Goal: Check status: Verify the current state of an ongoing process or item

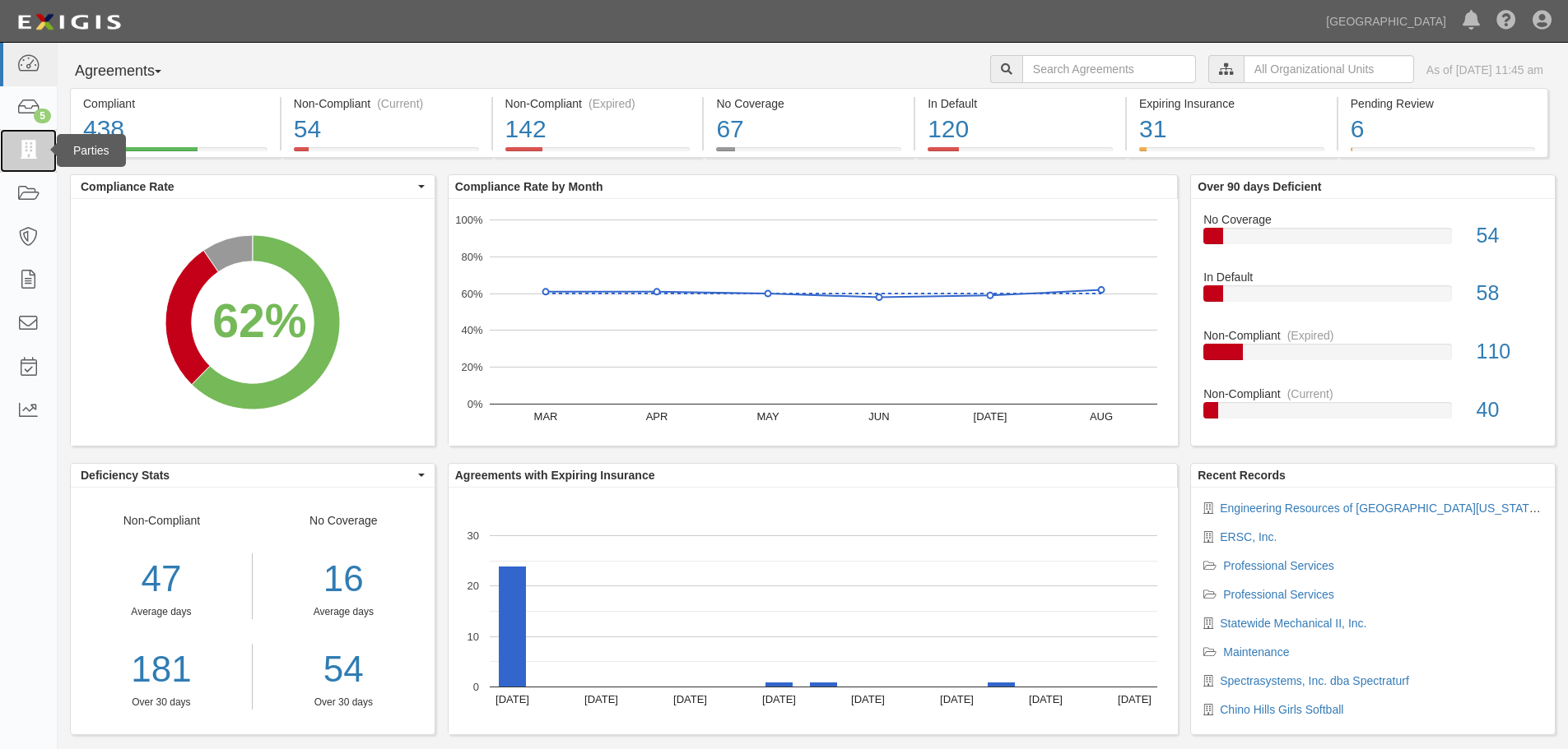
click at [27, 147] on icon at bounding box center [28, 151] width 23 height 19
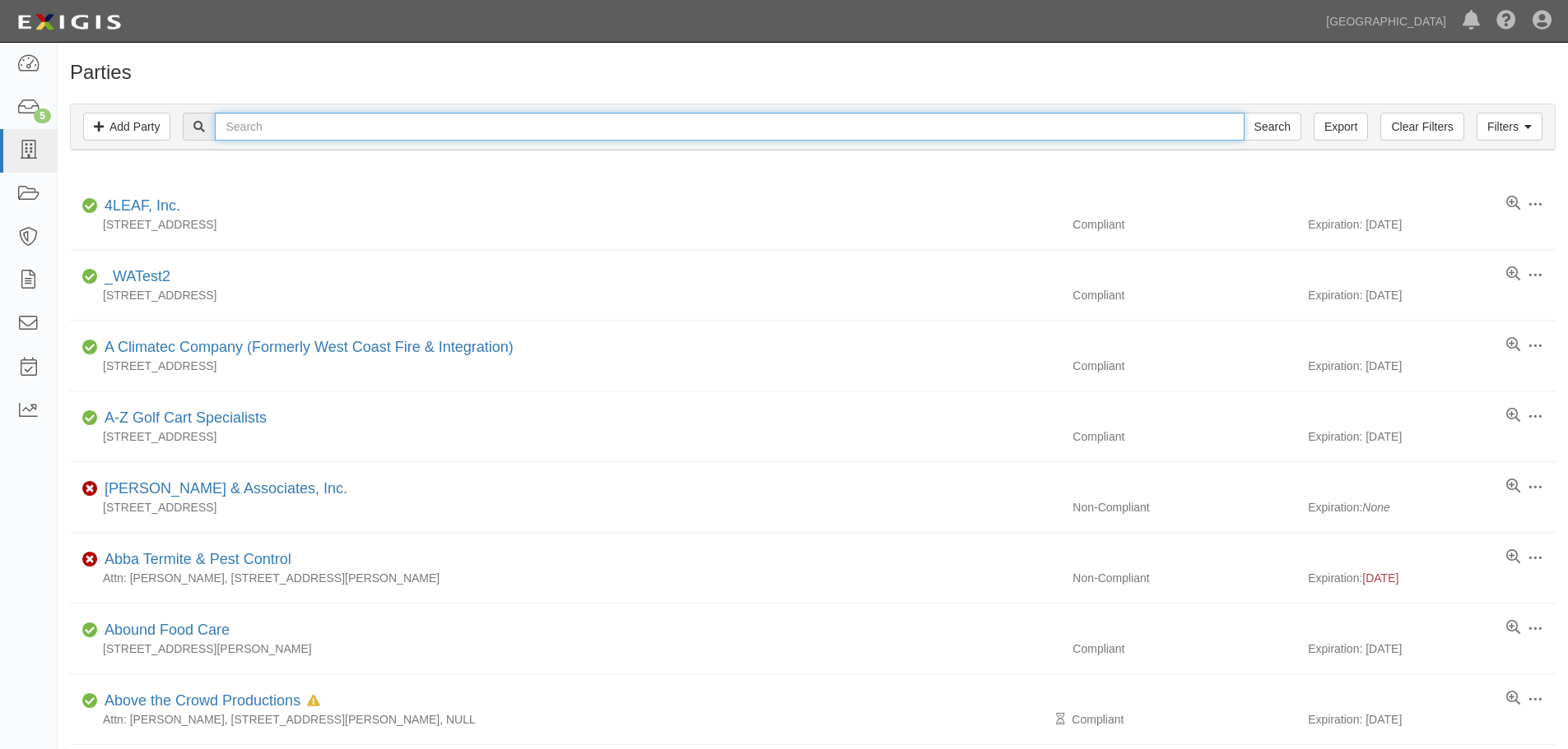
click at [333, 127] on input "text" at bounding box center [729, 126] width 1029 height 28
type input "ace electric, Inc,"
click at [1244, 112] on input "Search" at bounding box center [1272, 126] width 58 height 28
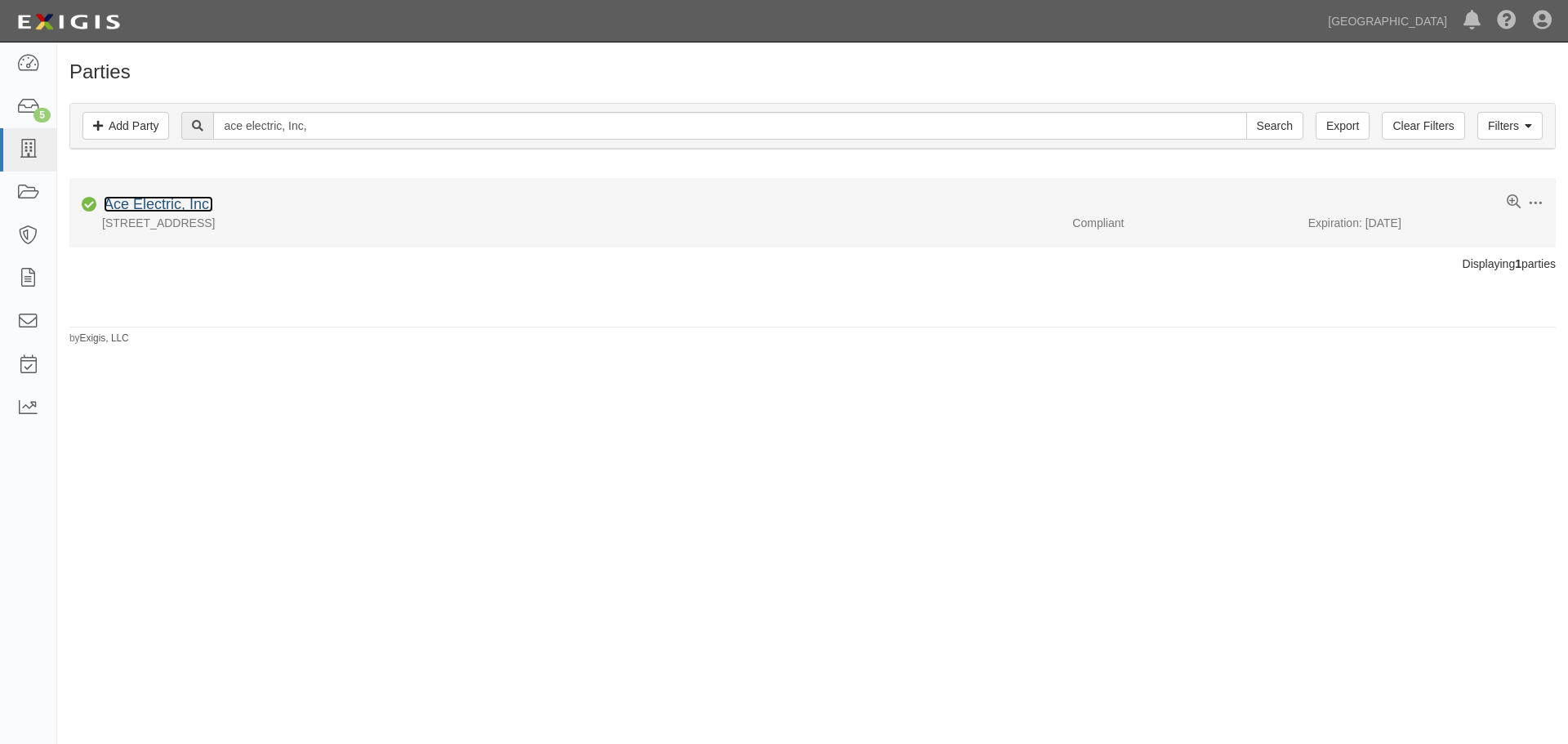
click at [183, 200] on link "Ace Electric, Inc." at bounding box center [158, 204] width 110 height 16
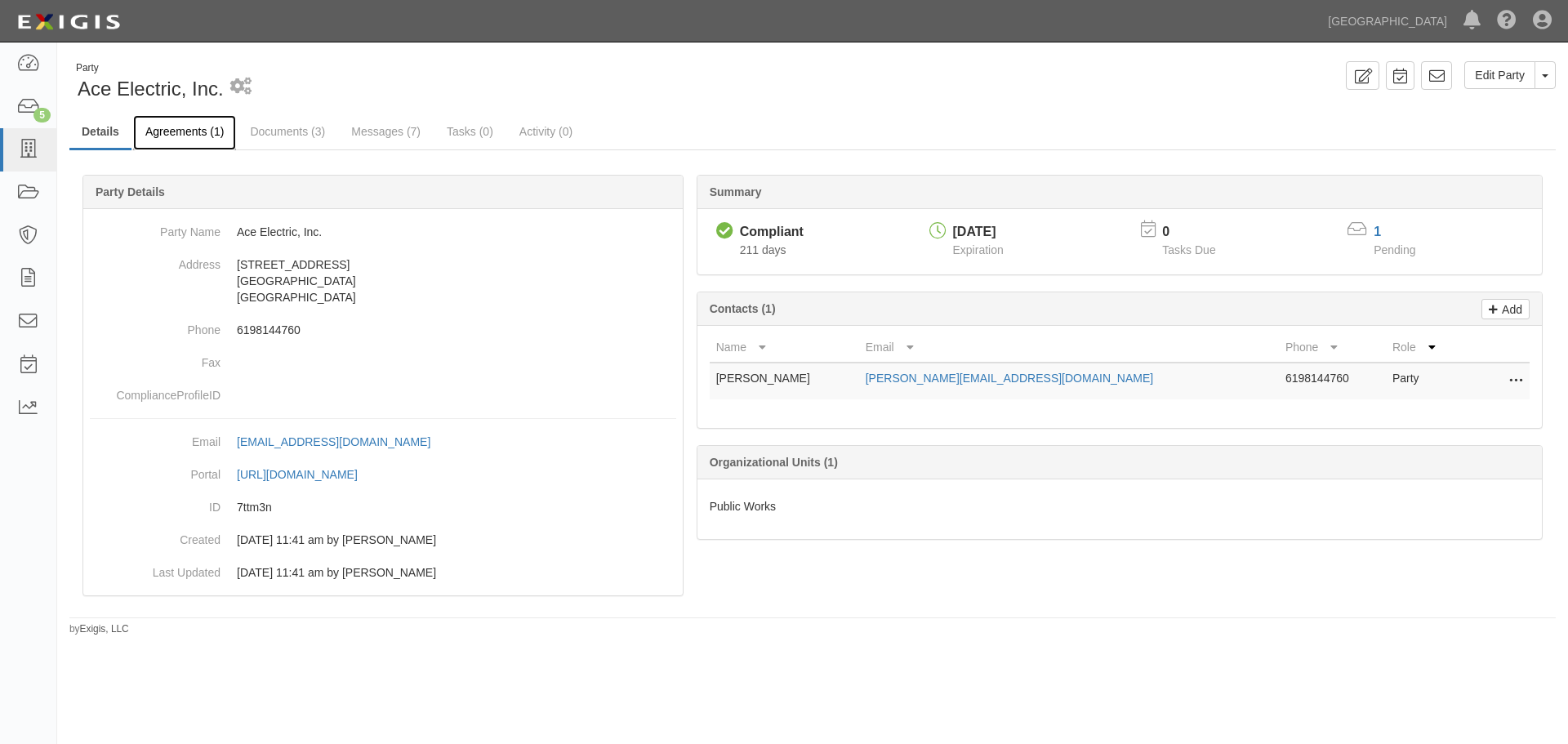
click at [205, 131] on link "Agreements (1)" at bounding box center [185, 132] width 103 height 35
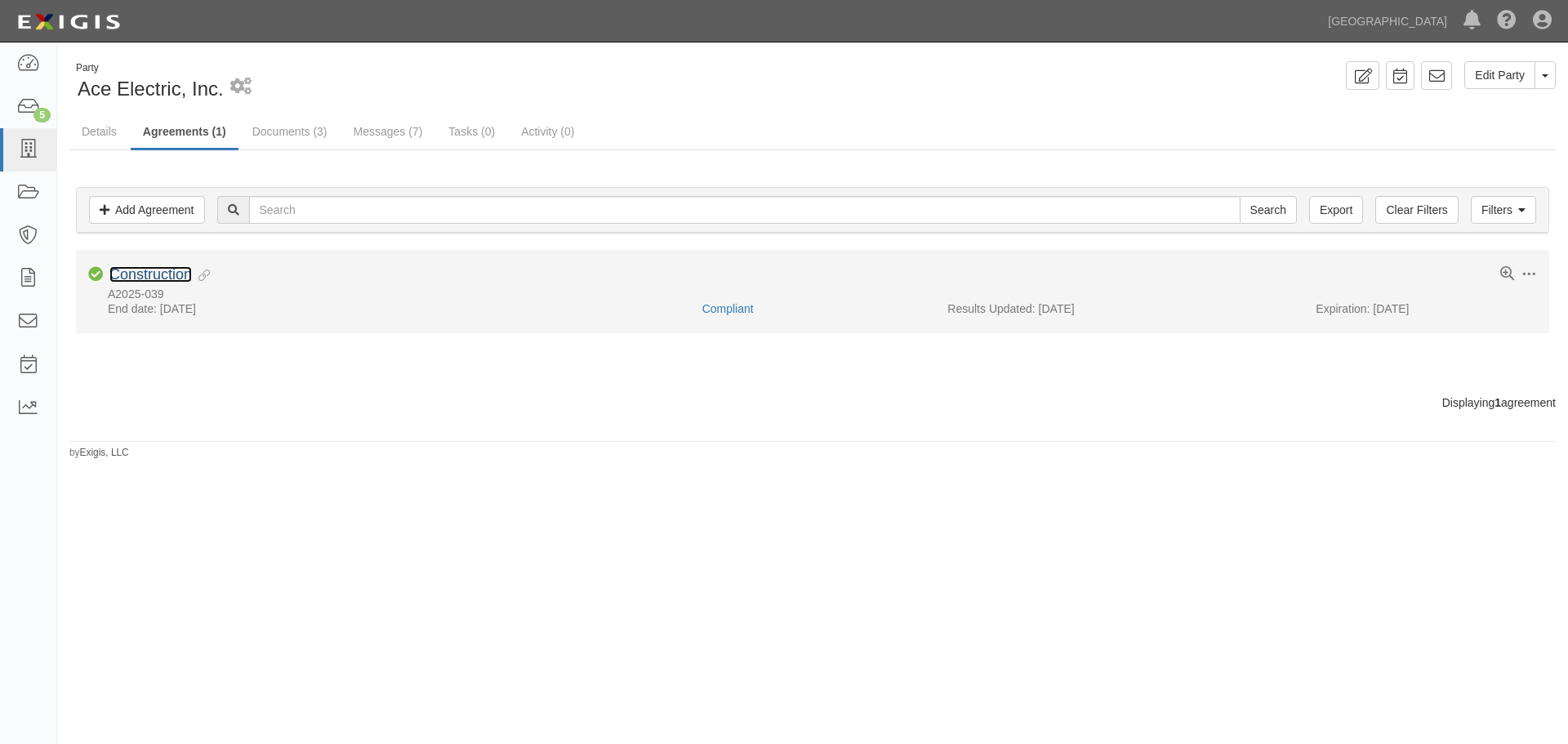
click at [157, 272] on link "Construction" at bounding box center [151, 274] width 83 height 16
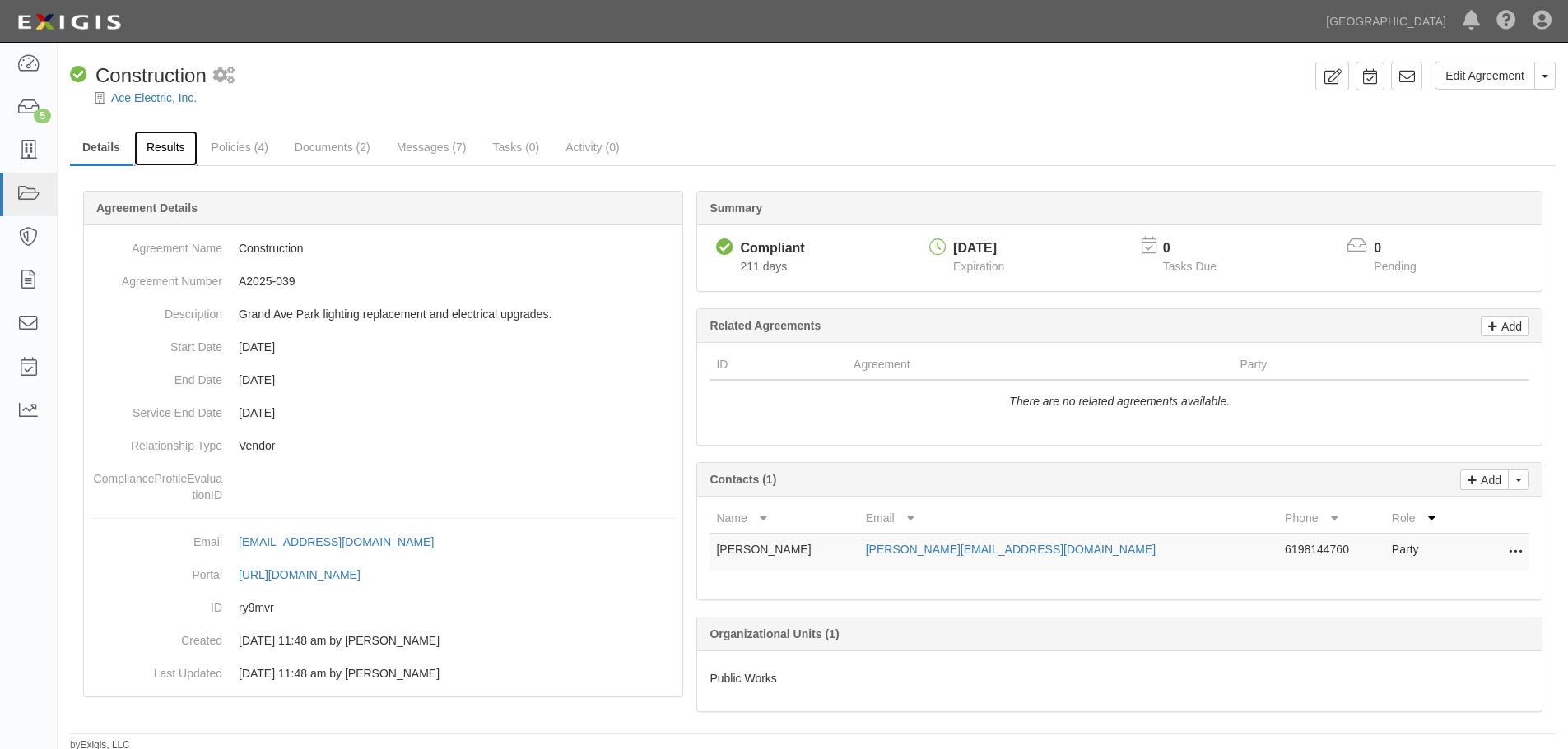
click at [177, 142] on link "Results" at bounding box center [166, 148] width 63 height 35
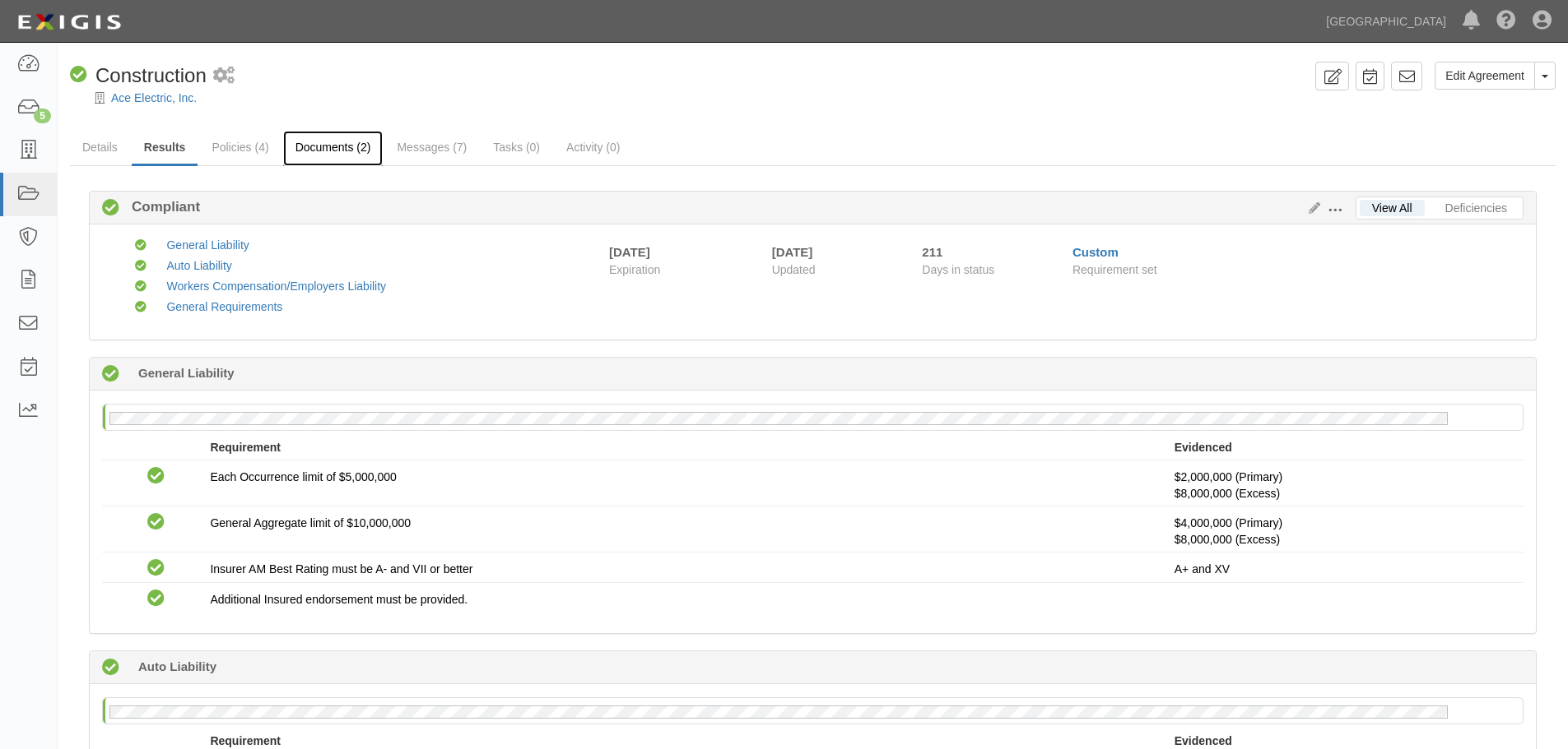
click at [346, 145] on link "Documents (2)" at bounding box center [333, 148] width 101 height 35
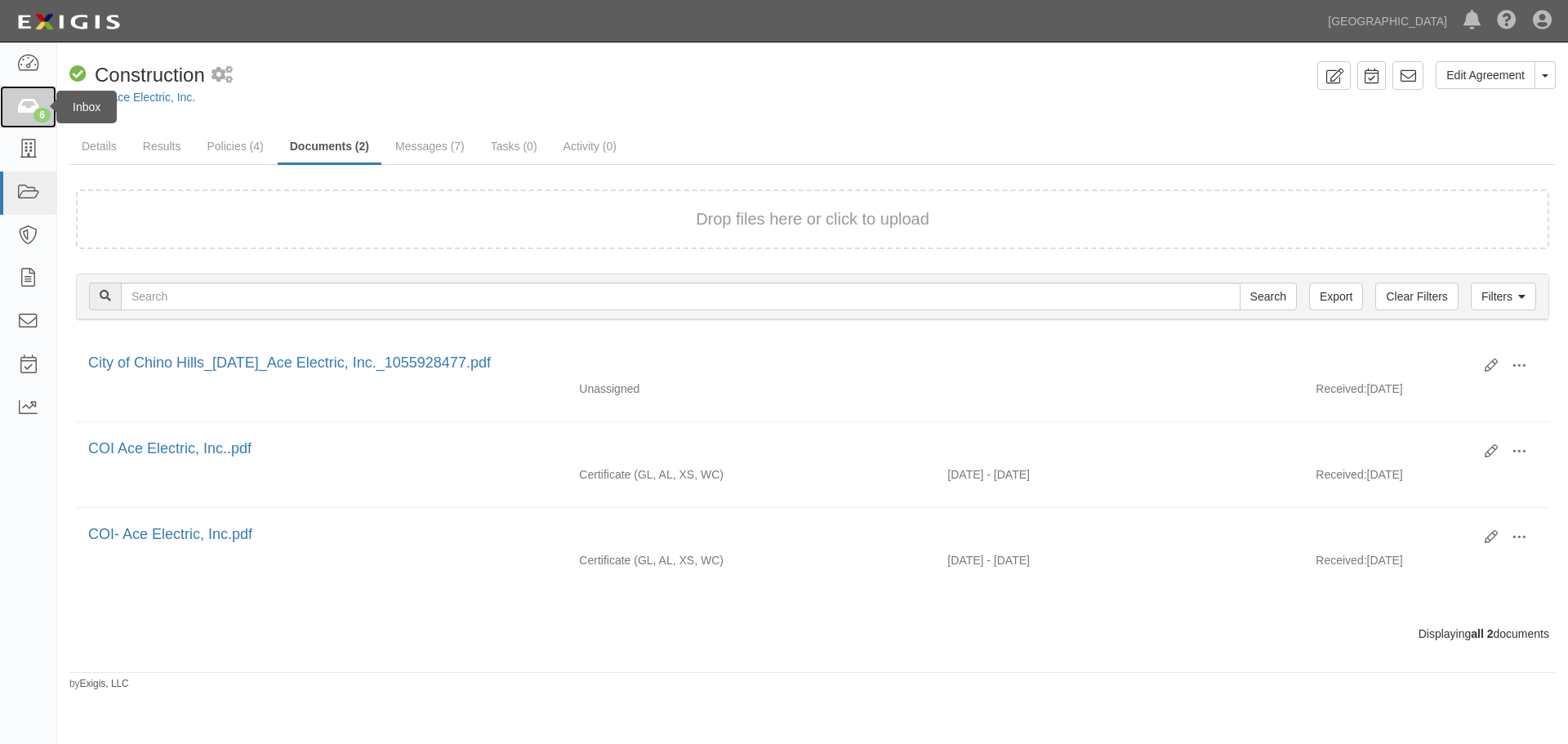
click at [30, 106] on icon at bounding box center [28, 108] width 23 height 19
